Goal: Information Seeking & Learning: Check status

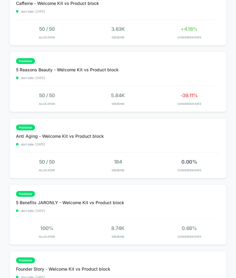
scroll to position [424, 0]
click at [41, 96] on div "published 5 Reasons Beauty - Welcome Kit vs Product block start date: 8/26/2025…" at bounding box center [119, 82] width 218 height 60
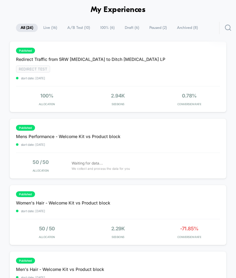
scroll to position [41, 0]
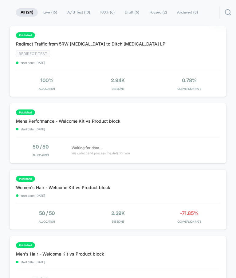
click at [160, 202] on div "published Women's Hair - Welcome Kit vs Product block start date: 8/26/2025 50 …" at bounding box center [119, 200] width 218 height 60
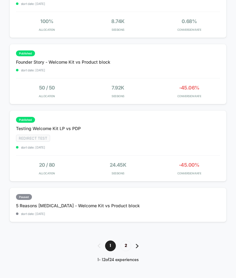
scroll to position [635, 0]
click at [188, 149] on div "published Testing Welcome Kit LP vs PDP Redirect Test start date: 8/29/2025" at bounding box center [109, 133] width 187 height 32
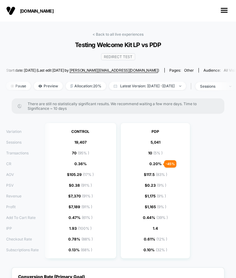
click at [162, 85] on span "Latest Version: Aug 29, 2025 - Sep 1, 2025" at bounding box center [147, 86] width 77 height 8
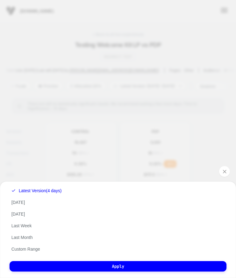
click at [42, 248] on button "Custom Range" at bounding box center [26, 250] width 32 height 6
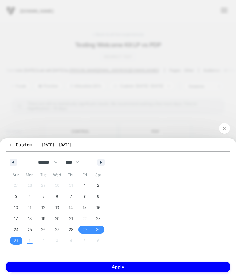
click at [45, 231] on span "26" at bounding box center [43, 229] width 4 height 11
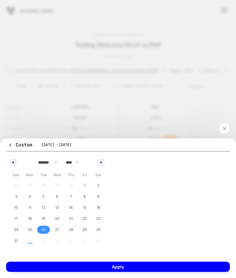
click at [15, 240] on span "31" at bounding box center [16, 241] width 4 height 11
click at [116, 268] on button "Apply" at bounding box center [118, 267] width 224 height 10
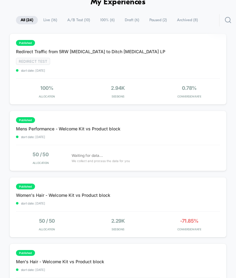
scroll to position [35, 0]
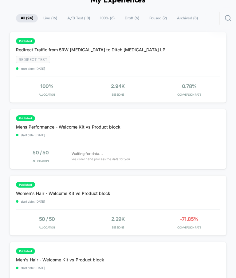
click at [189, 75] on div "published Redirect Traffic from 5RW Bloating to Ditch Bloating LP Redirect Test…" at bounding box center [119, 67] width 218 height 71
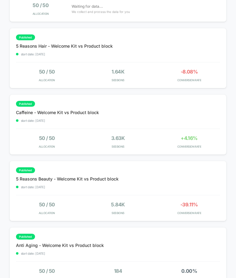
scroll to position [296, 0]
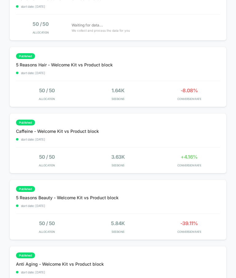
click at [202, 224] on div "published 5 Reasons Beauty - Welcome Kit vs Product block start date: 8/26/2025…" at bounding box center [119, 210] width 218 height 60
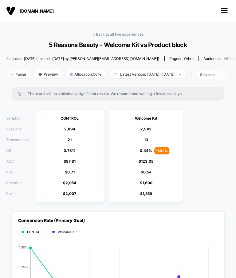
click at [161, 75] on span "Latest Version: Aug 26, 2025 - Sep 1, 2025" at bounding box center [147, 74] width 77 height 8
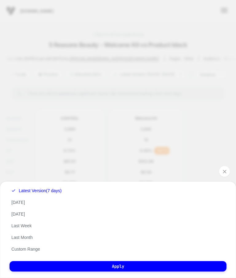
click at [189, 144] on div "Custom Aug 26, 2025 - Sep 1, 2025 ******* ******** ***** ***** *** **** **** **…" at bounding box center [118, 139] width 236 height 278
